Goal: Task Accomplishment & Management: Complete application form

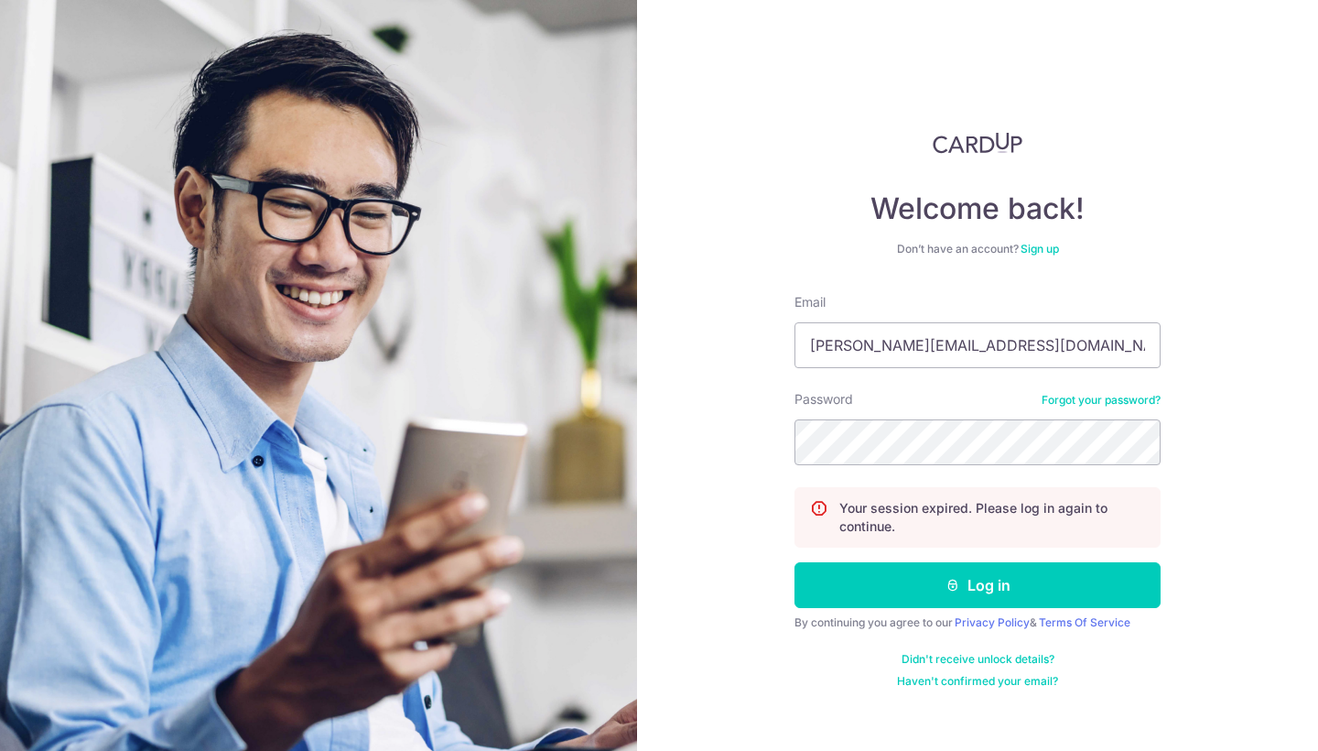
type input "marcus@asiawinecellar.com"
click at [978, 585] on button "Log in" at bounding box center [978, 585] width 366 height 46
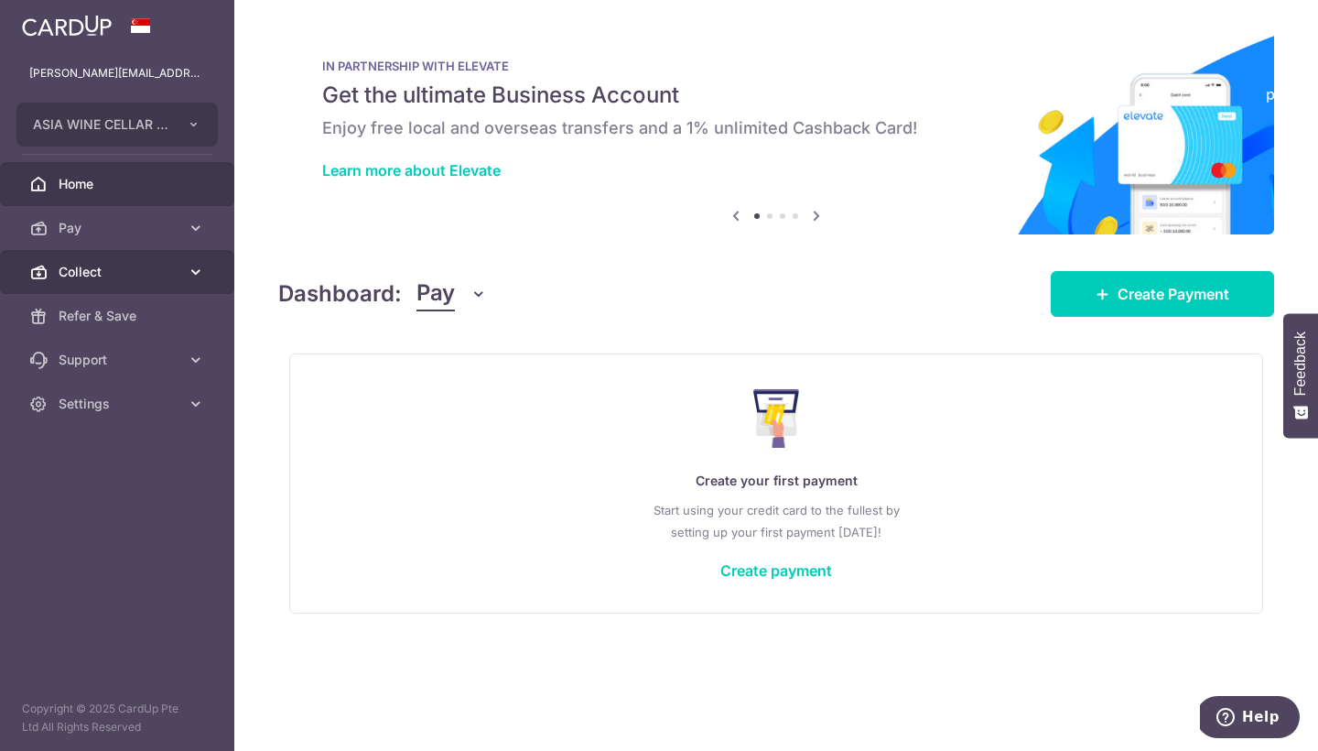
click at [181, 272] on link "Collect" at bounding box center [117, 272] width 234 height 44
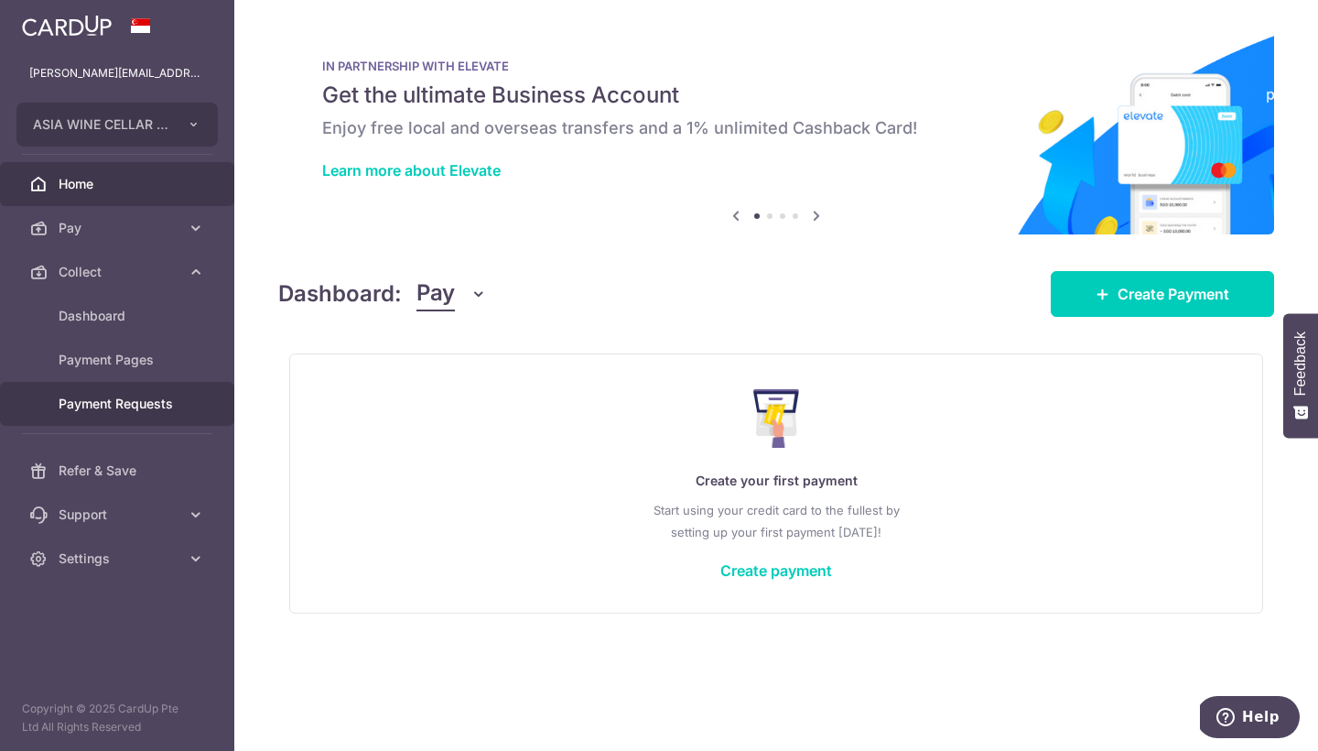
click at [137, 402] on span "Payment Requests" at bounding box center [119, 404] width 121 height 18
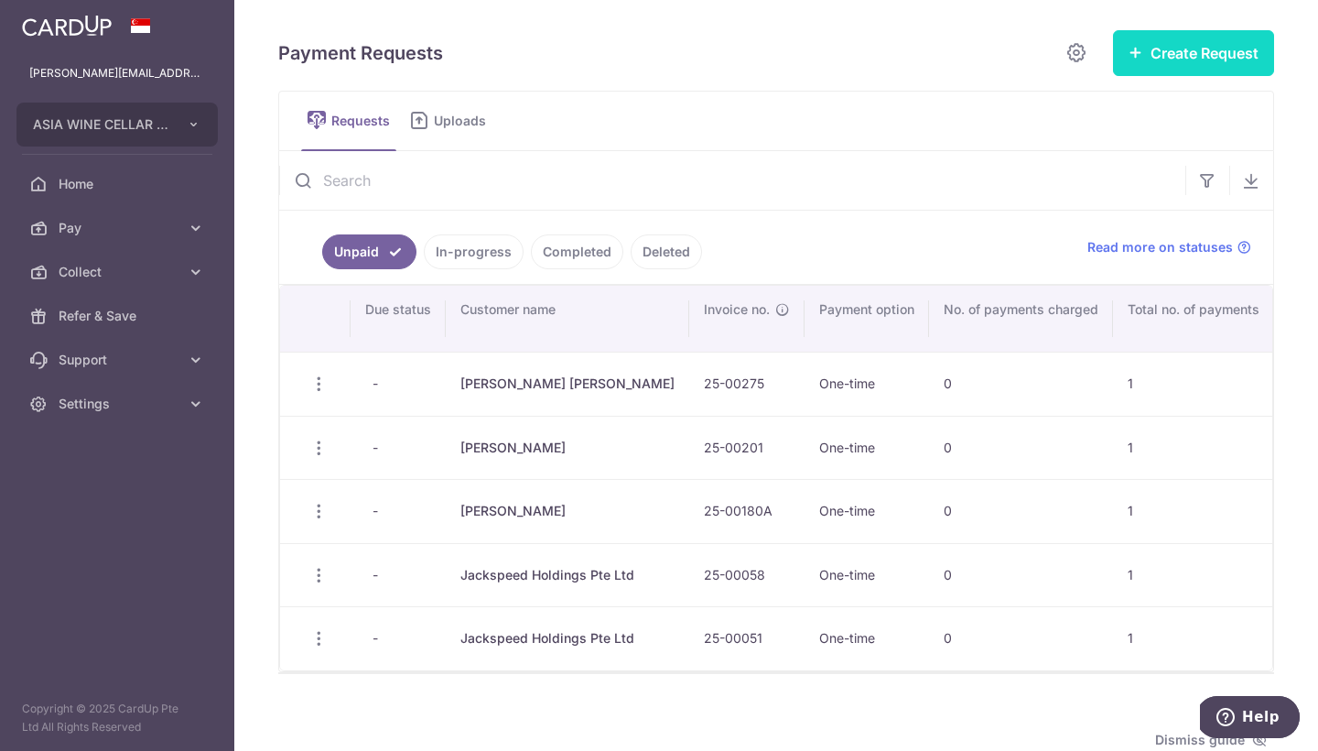
click at [1190, 56] on button "Create Request" at bounding box center [1193, 53] width 161 height 46
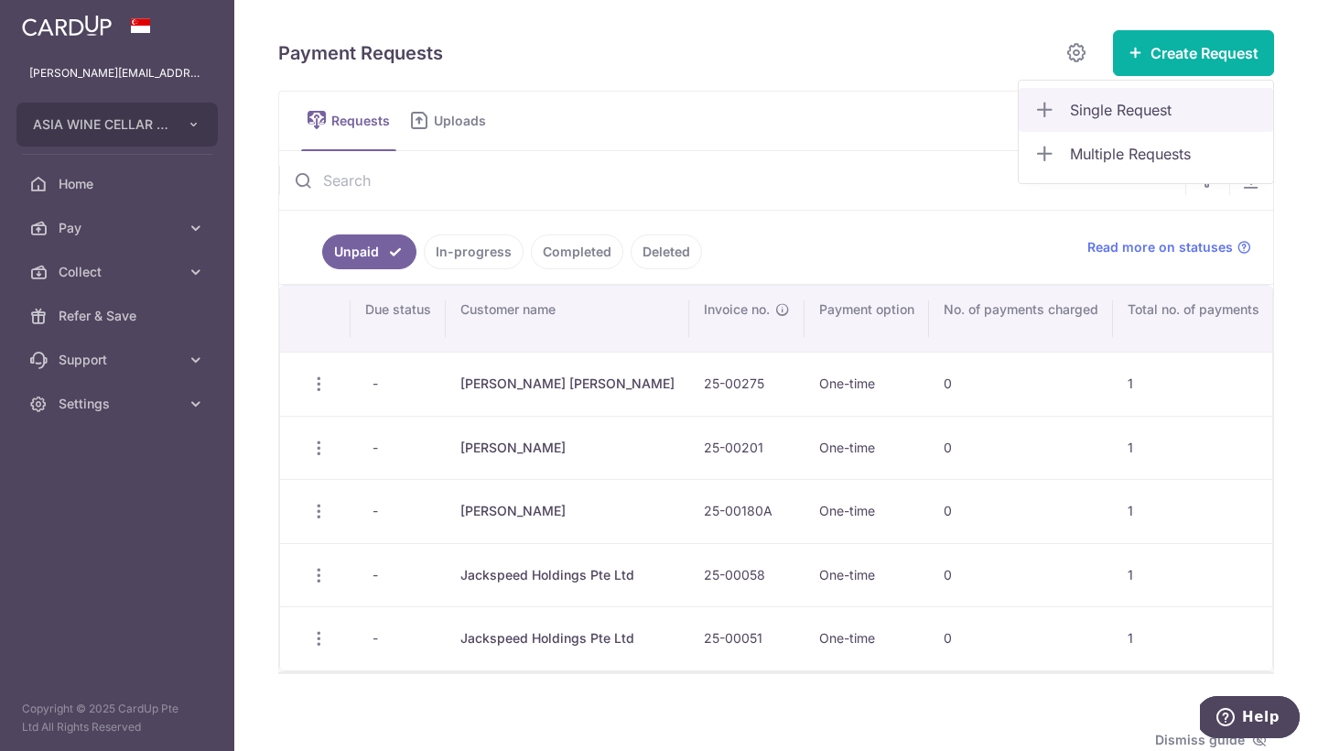
click at [1100, 108] on span "Single Request" at bounding box center [1164, 110] width 189 height 22
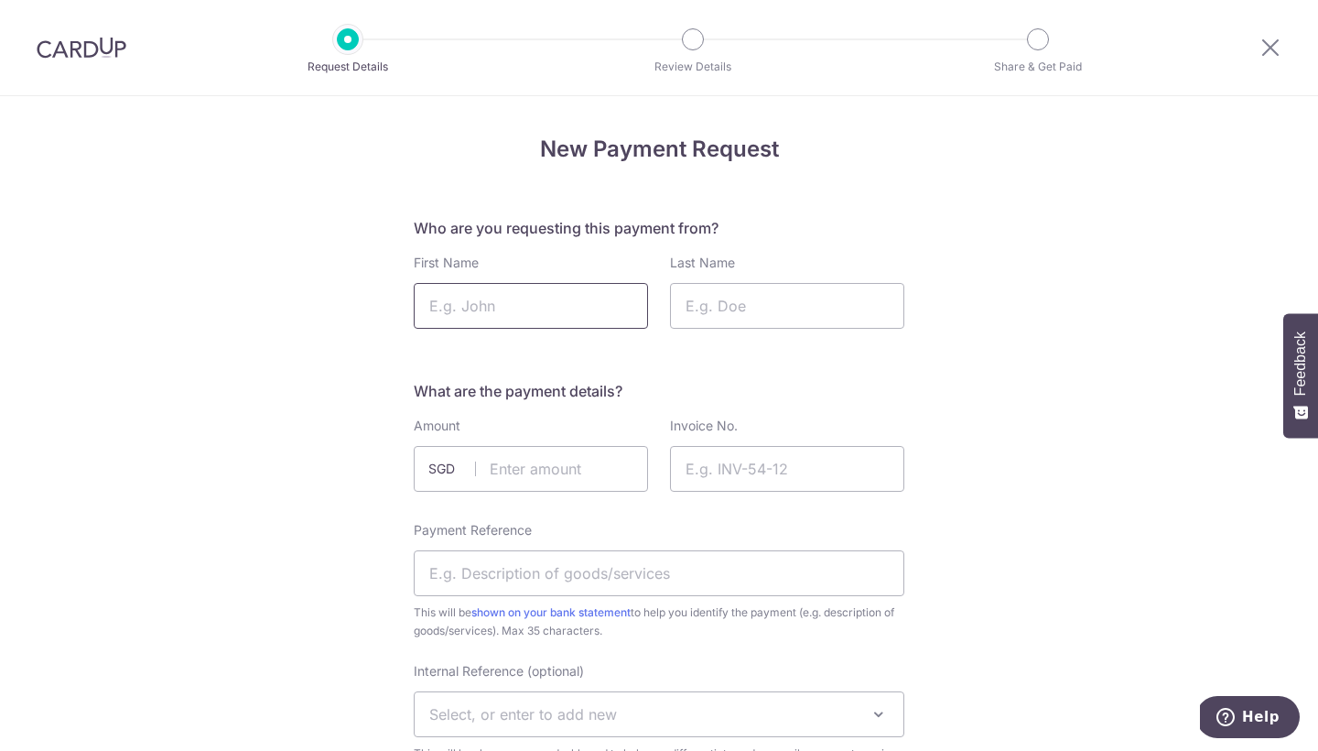
click at [538, 310] on input "First Name" at bounding box center [531, 306] width 234 height 46
type input "Jackspeed Holdings"
type input "Pte Ltd"
type input "338.45"
type input "25-00317A"
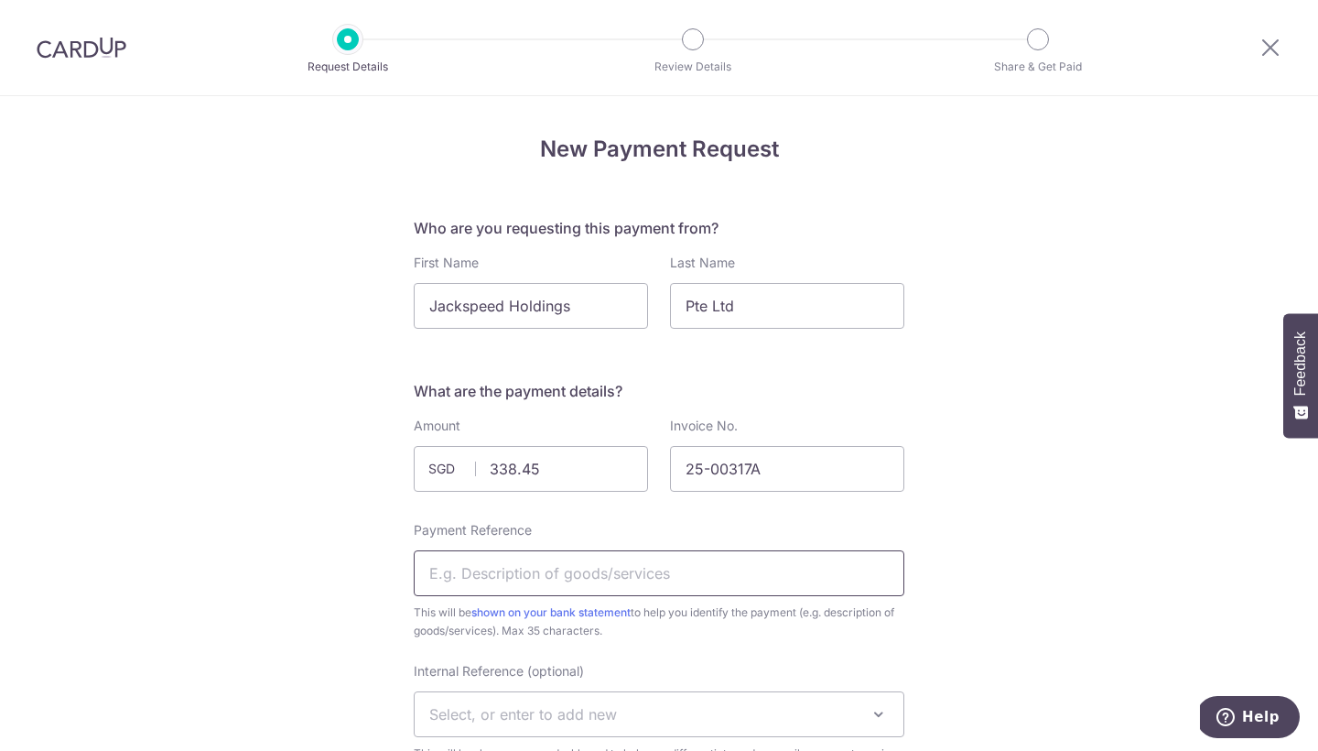
click at [510, 564] on input "Payment Reference" at bounding box center [659, 573] width 491 height 46
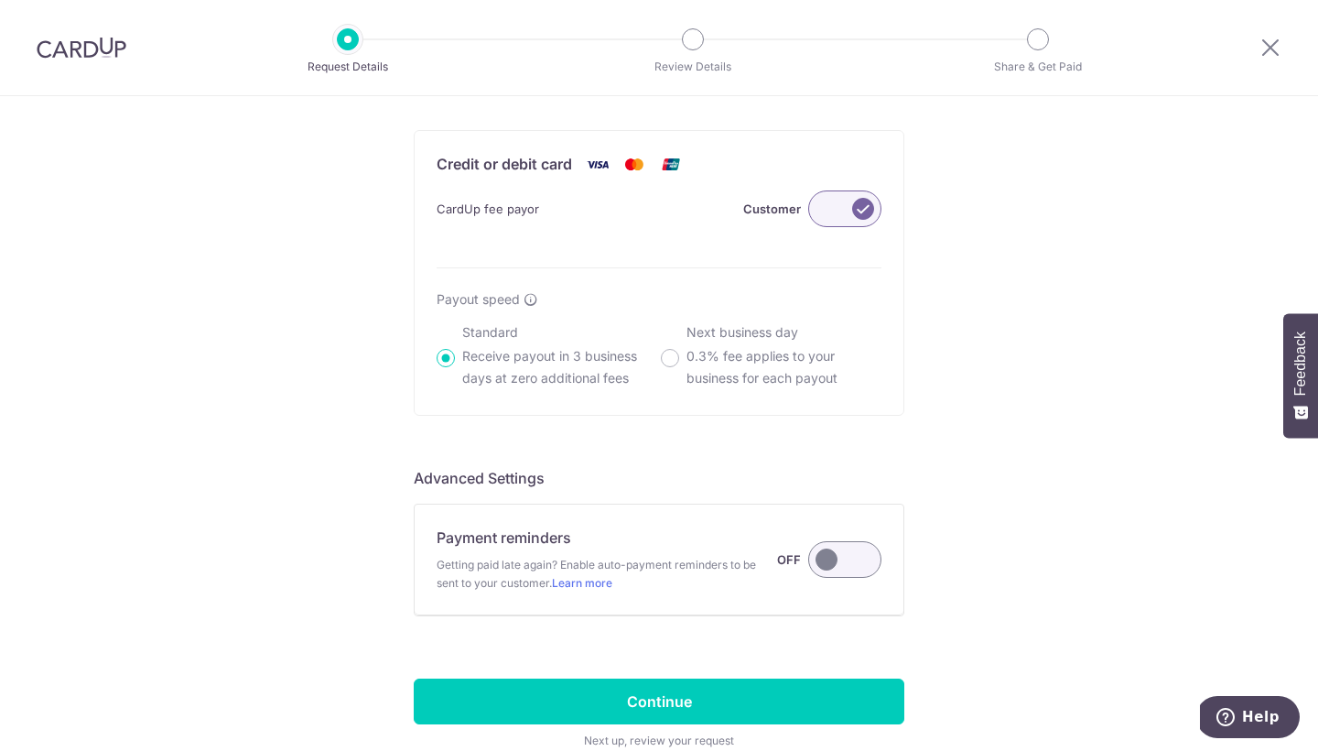
scroll to position [1143, 0]
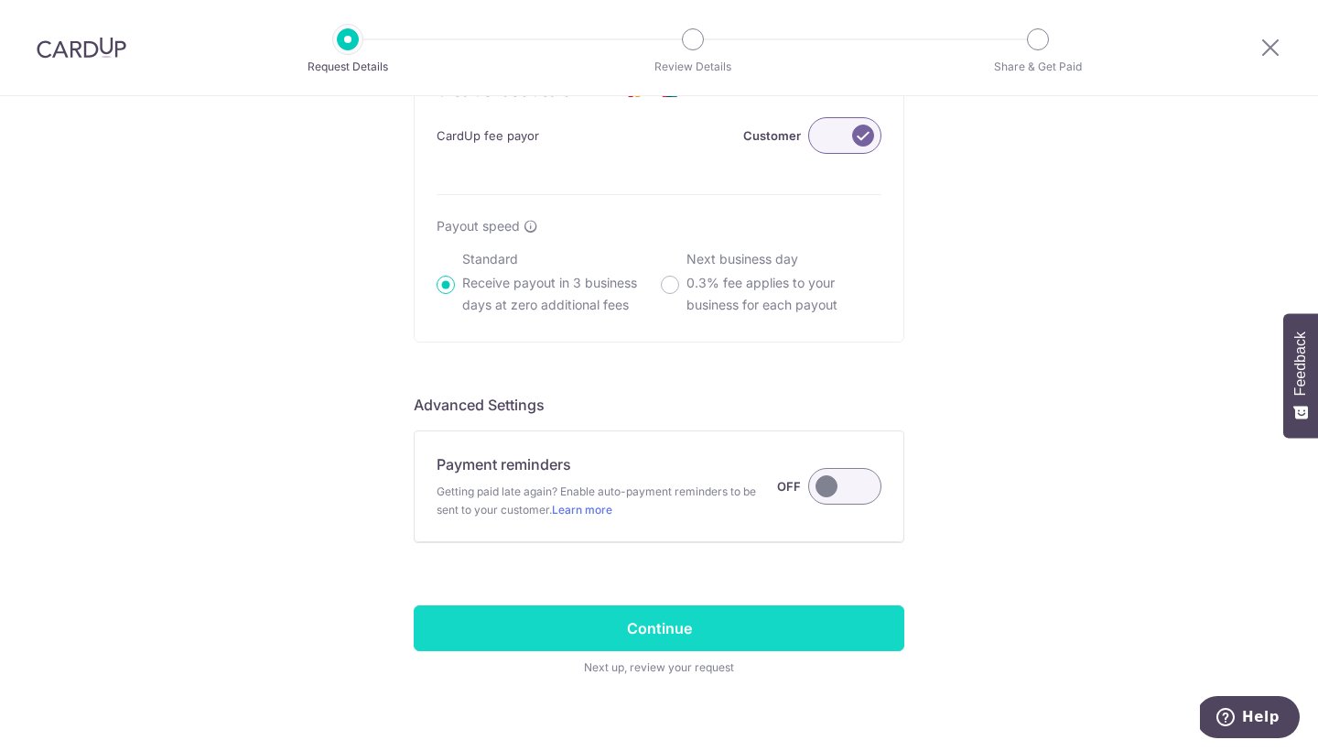
type input "25-00317A Jackspeed"
click at [700, 630] on input "Continue" at bounding box center [659, 628] width 491 height 46
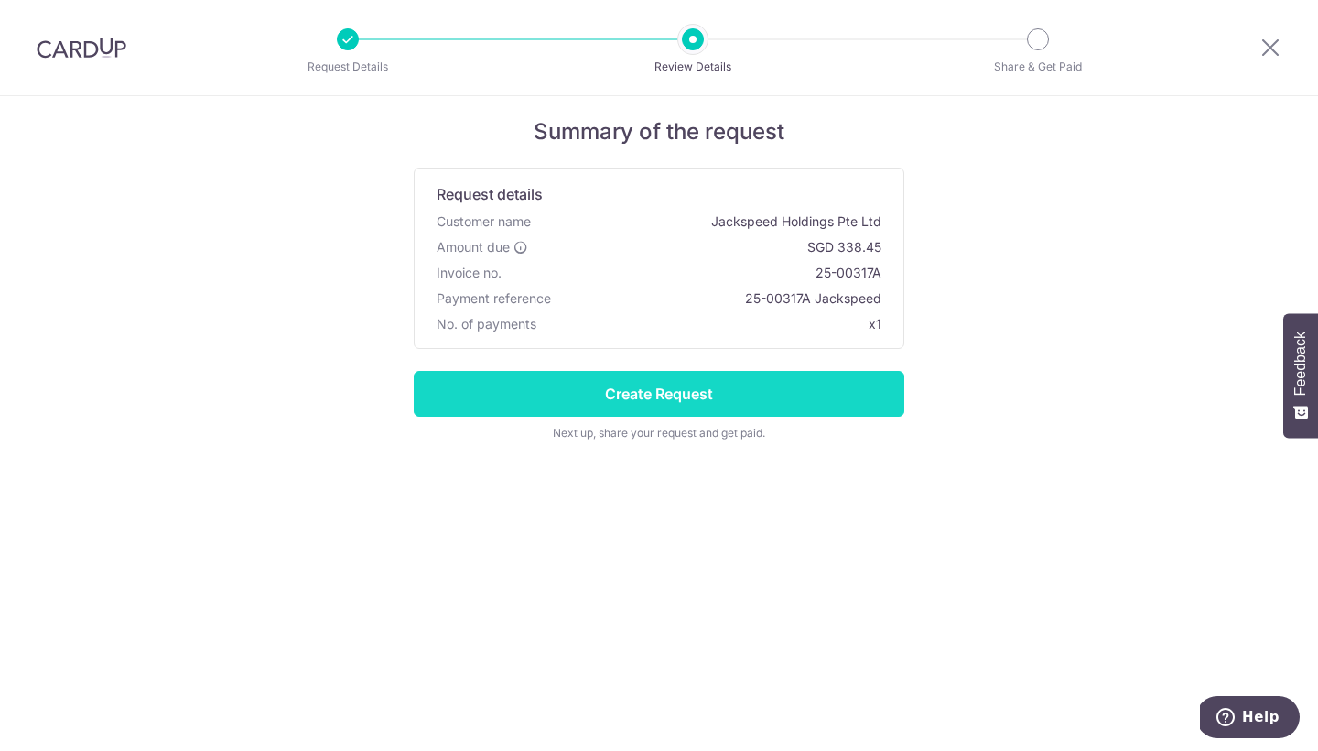
click at [705, 401] on input "Create Request" at bounding box center [659, 394] width 491 height 46
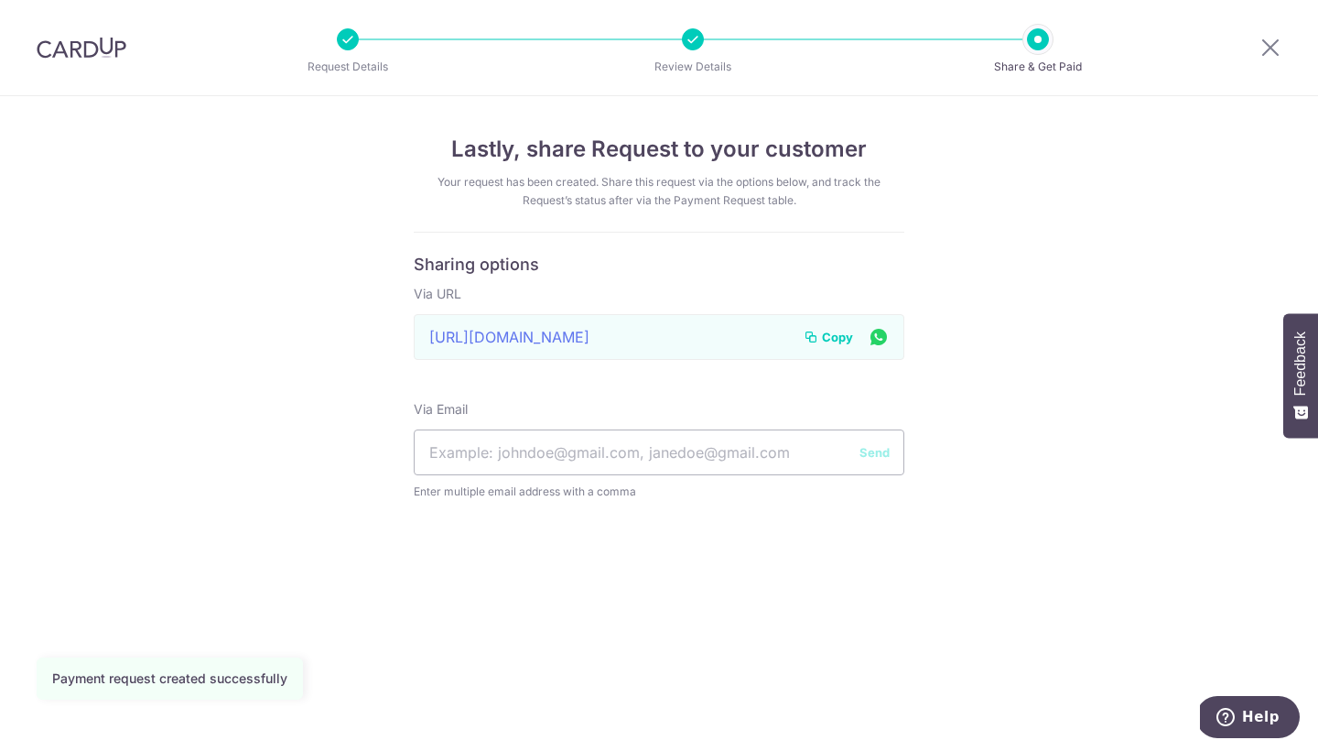
click at [839, 329] on span "Copy" at bounding box center [837, 337] width 31 height 18
